Goal: Task Accomplishment & Management: Use online tool/utility

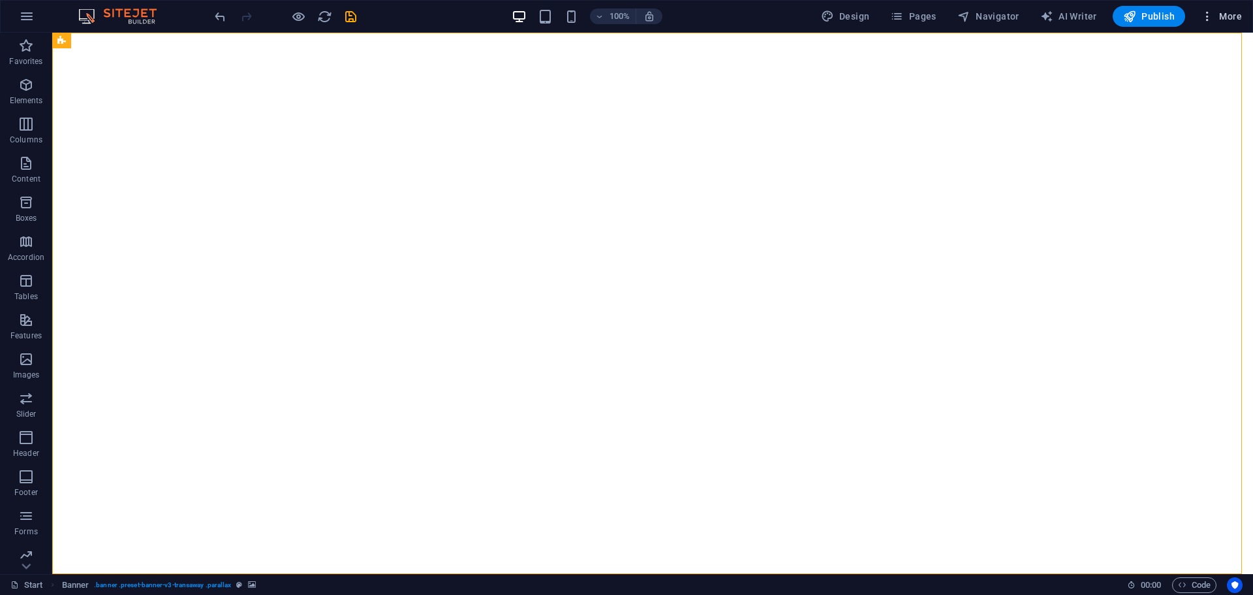
click at [1204, 18] on icon "button" at bounding box center [1207, 16] width 13 height 13
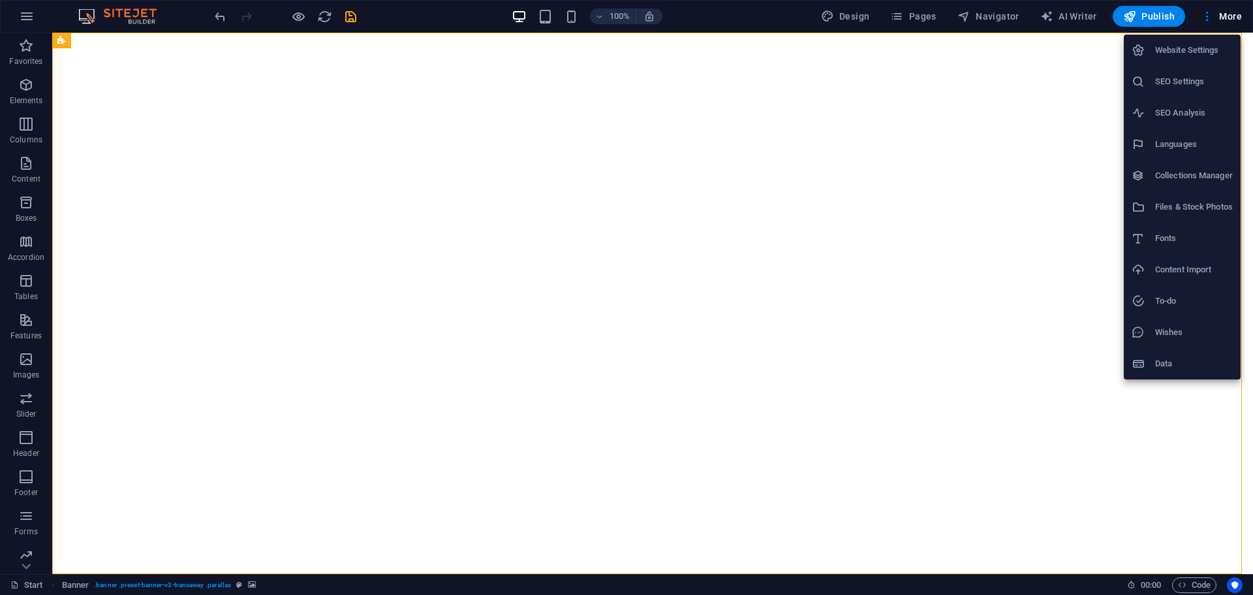
click at [28, 11] on div at bounding box center [626, 297] width 1253 height 595
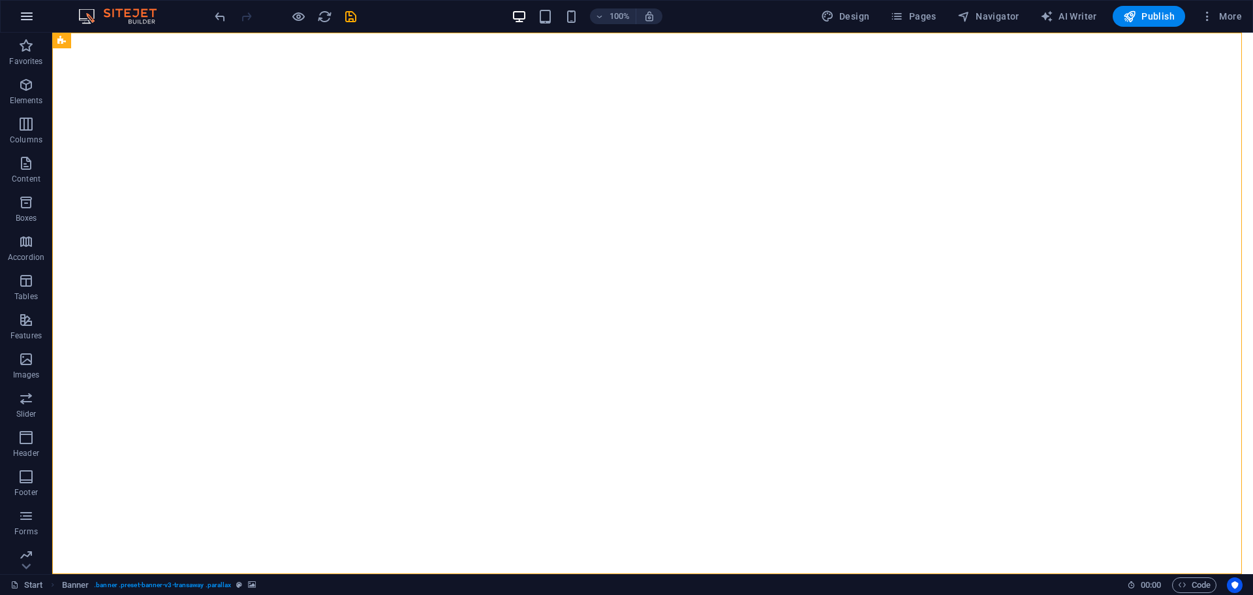
click at [27, 16] on icon "button" at bounding box center [27, 16] width 16 height 16
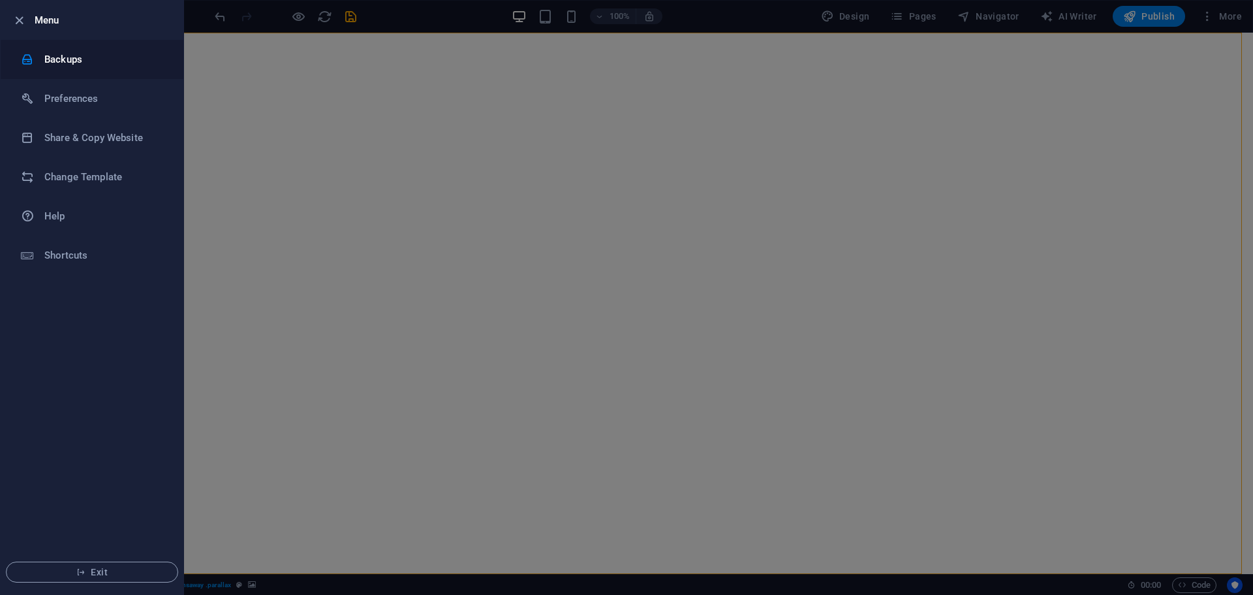
click at [70, 58] on h6 "Backups" at bounding box center [104, 60] width 121 height 16
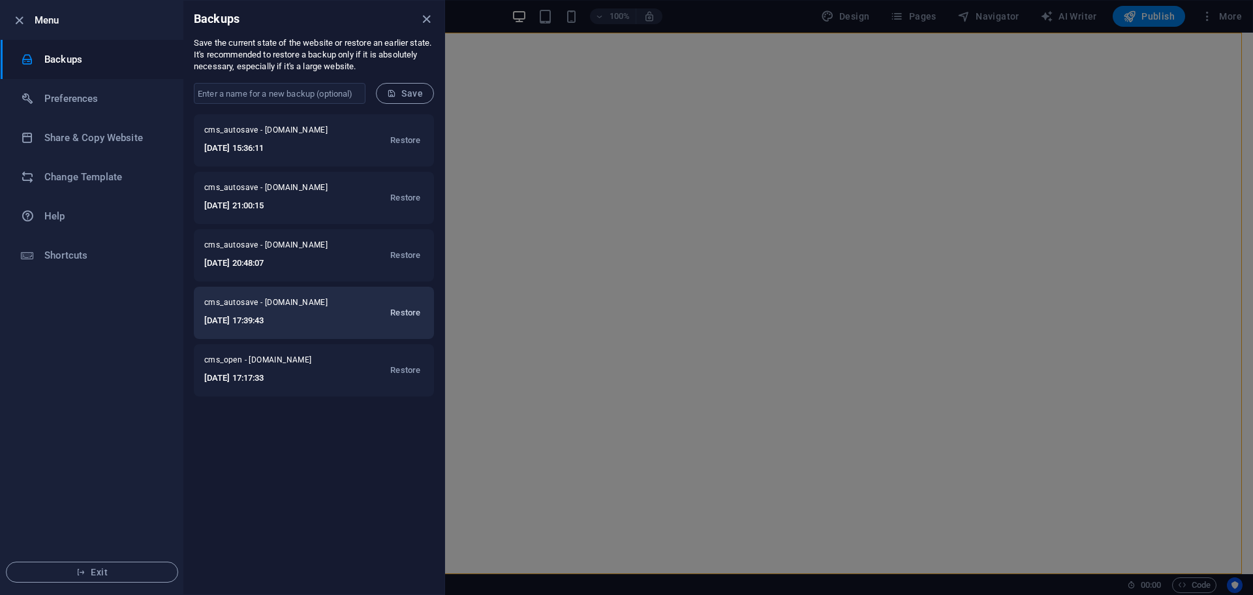
click at [401, 309] on span "Restore" at bounding box center [405, 313] width 30 height 16
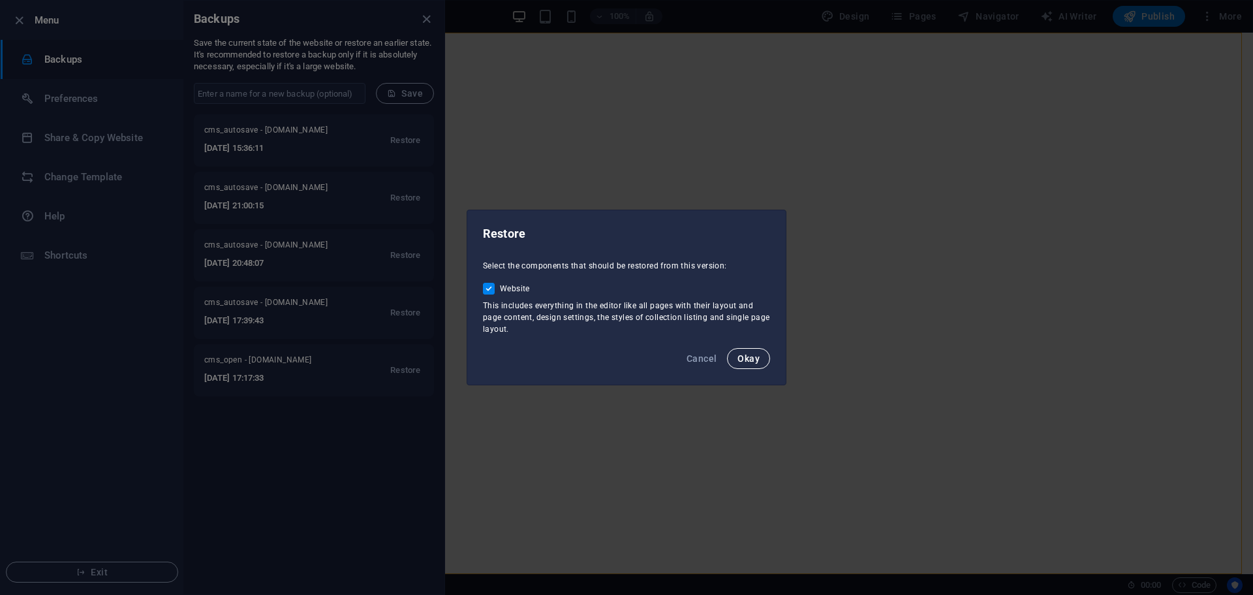
click at [746, 360] on span "Okay" at bounding box center [749, 358] width 22 height 10
